Goal: Navigation & Orientation: Find specific page/section

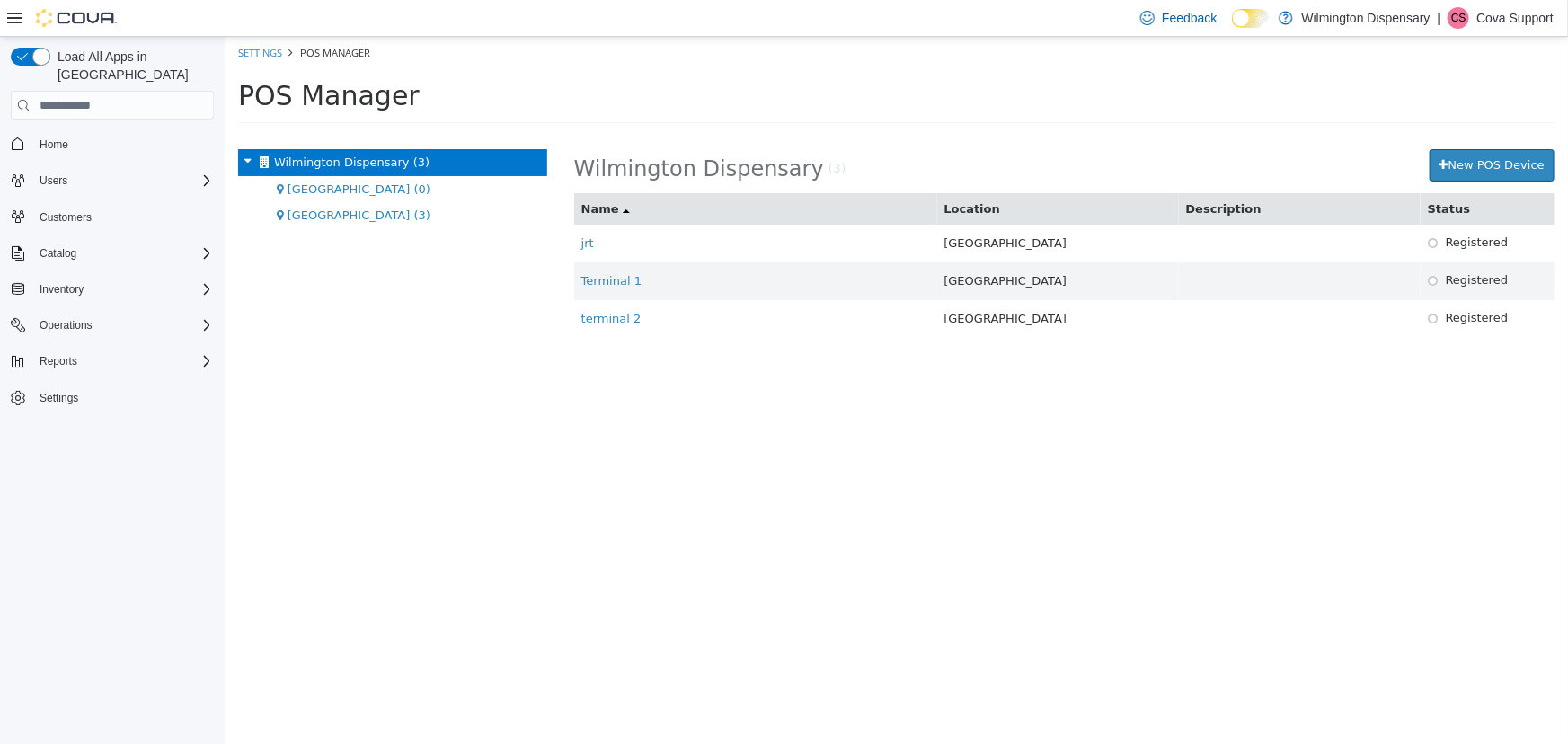
click at [1520, 20] on p "Cova Support" at bounding box center [1515, 18] width 77 height 22
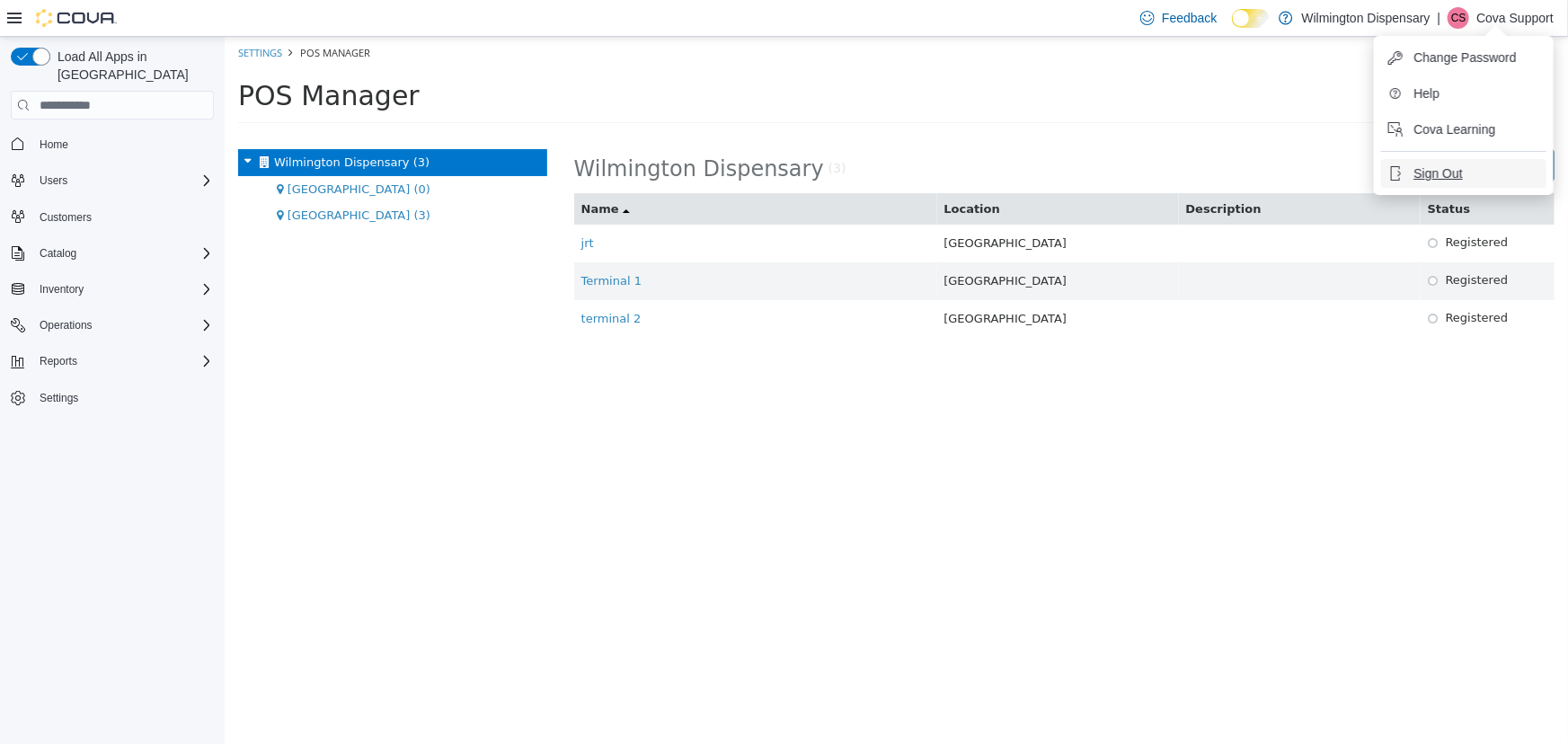
click at [1446, 175] on span "Sign Out" at bounding box center [1437, 173] width 48 height 18
